Goal: Task Accomplishment & Management: Manage account settings

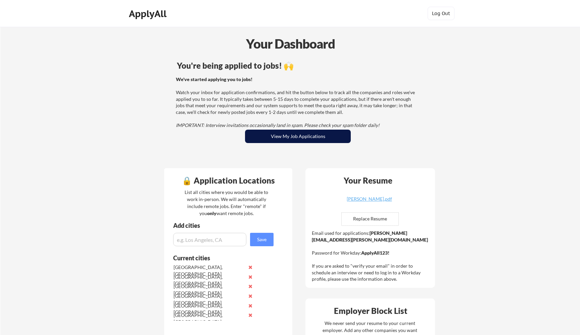
click at [290, 137] on button "View My Job Applications" at bounding box center [298, 136] width 106 height 13
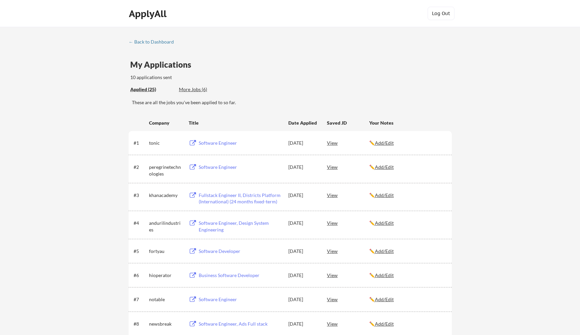
click at [200, 87] on div "More Jobs (6)" at bounding box center [203, 89] width 49 height 7
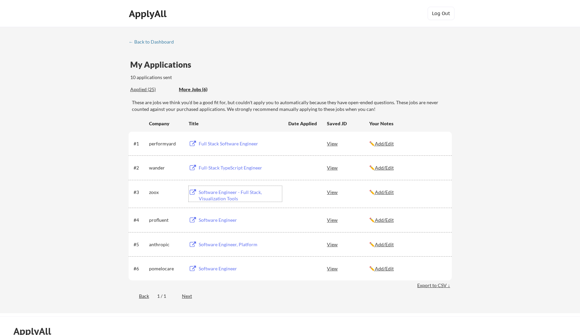
click at [216, 194] on div "Software Engineer - Full Stack, Visualization Tools" at bounding box center [240, 195] width 83 height 13
click at [149, 90] on div "Applied (25)" at bounding box center [152, 89] width 44 height 7
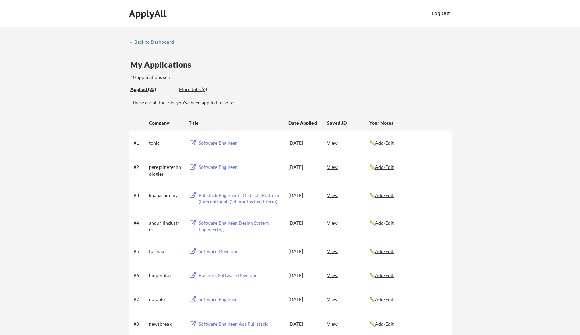
click at [198, 86] on div "Applied (25) More Jobs (6)" at bounding box center [179, 90] width 98 height 14
click at [194, 90] on div "More Jobs (6)" at bounding box center [203, 89] width 49 height 7
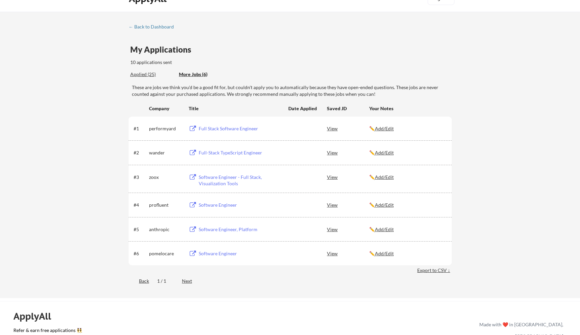
scroll to position [19, 0]
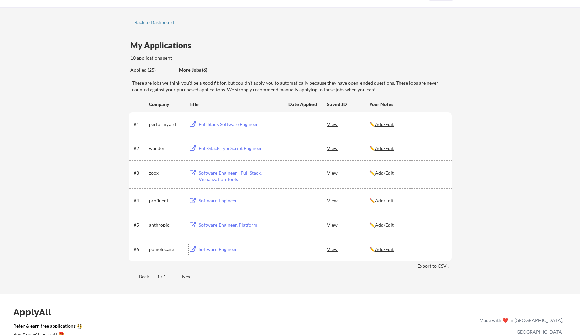
click at [216, 250] on div "Software Engineer" at bounding box center [240, 249] width 83 height 7
click at [230, 123] on div "Full Stack Software Engineer" at bounding box center [240, 124] width 83 height 7
click at [137, 68] on div "Applied (25)" at bounding box center [152, 69] width 44 height 7
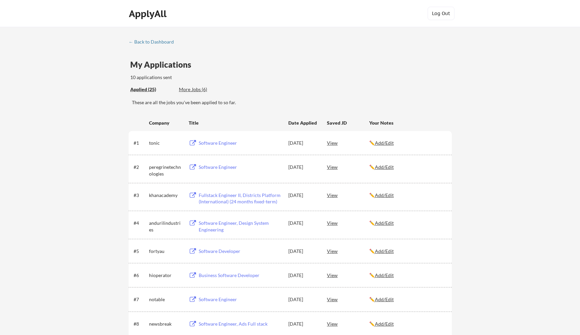
scroll to position [0, 0]
click at [195, 89] on div "More Jobs (6)" at bounding box center [203, 89] width 49 height 7
